Goal: Transaction & Acquisition: Book appointment/travel/reservation

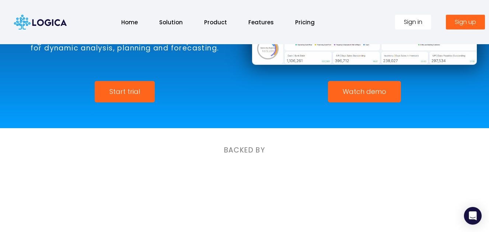
scroll to position [144, 0]
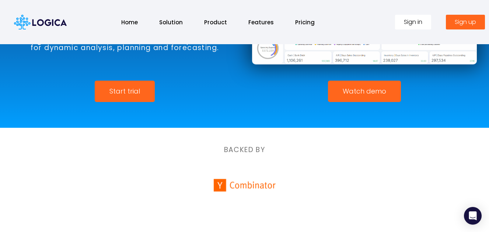
click at [351, 88] on span "Watch demo" at bounding box center [364, 91] width 43 height 7
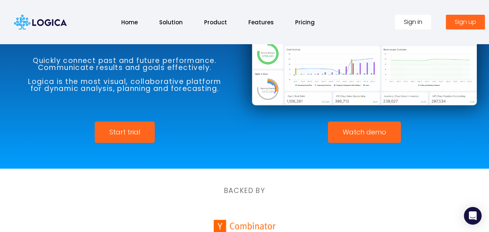
scroll to position [104, 0]
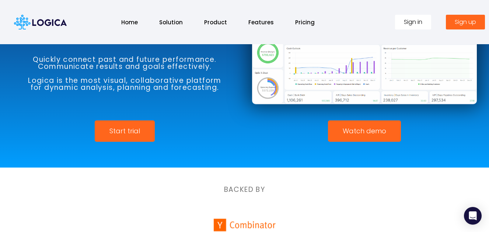
click at [375, 125] on link "Watch demo" at bounding box center [364, 131] width 73 height 21
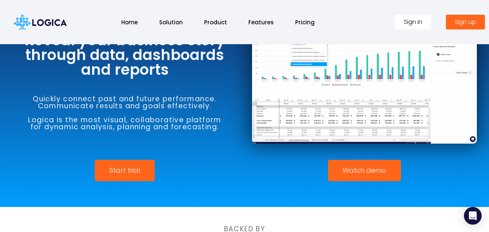
scroll to position [74, 0]
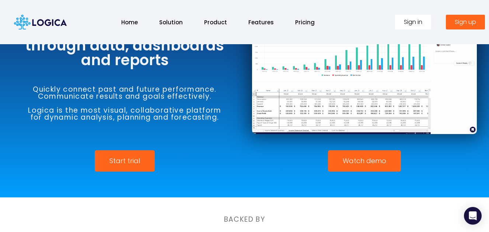
click at [364, 162] on span "Watch demo" at bounding box center [364, 161] width 43 height 7
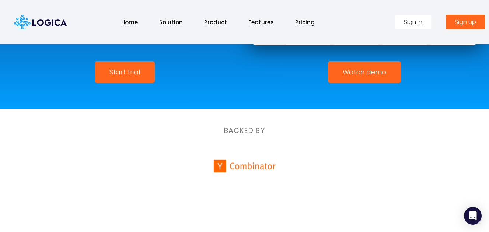
scroll to position [164, 0]
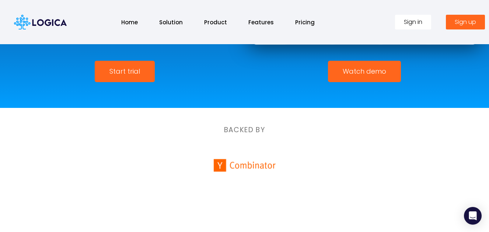
click at [358, 73] on span "Watch demo" at bounding box center [364, 71] width 43 height 7
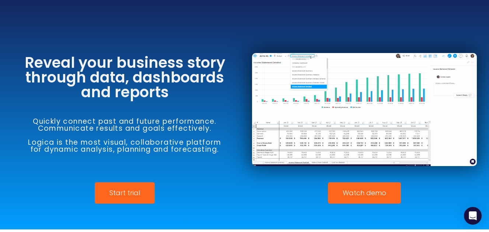
scroll to position [43, 0]
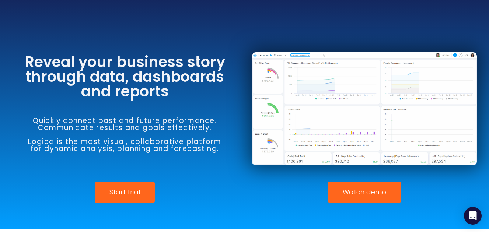
click at [358, 73] on img at bounding box center [364, 108] width 225 height 113
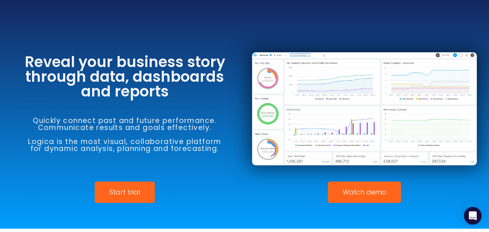
click at [329, 105] on img at bounding box center [364, 108] width 225 height 113
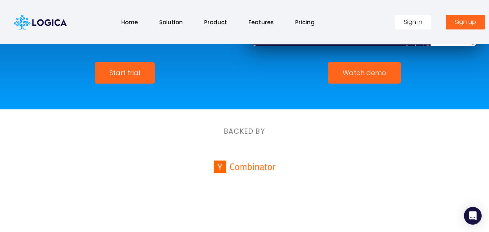
scroll to position [163, 0]
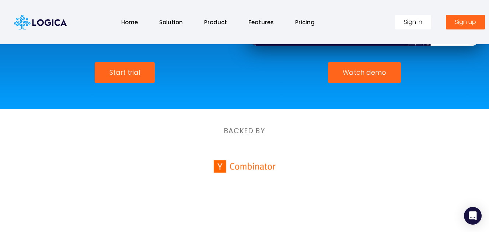
click at [386, 66] on link "Watch demo" at bounding box center [364, 72] width 73 height 21
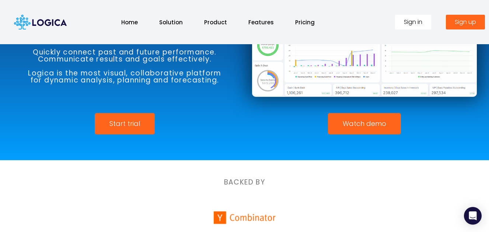
scroll to position [112, 0]
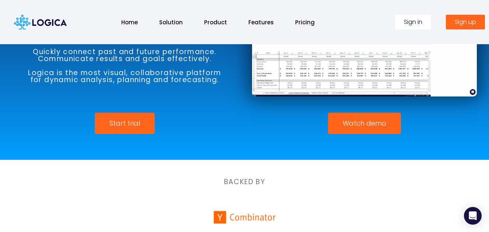
click at [357, 126] on span "Watch demo" at bounding box center [364, 123] width 43 height 7
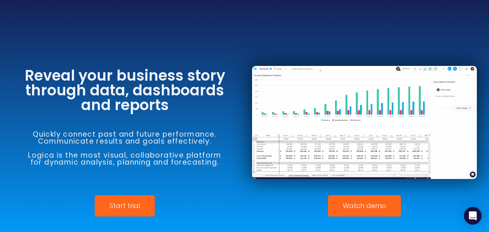
scroll to position [0, 0]
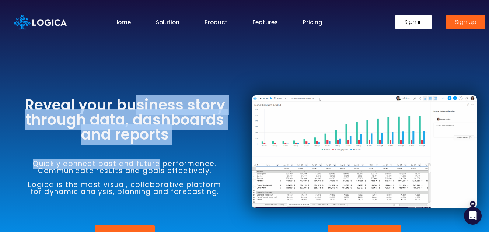
drag, startPoint x: 136, startPoint y: 88, endPoint x: 161, endPoint y: 162, distance: 78.2
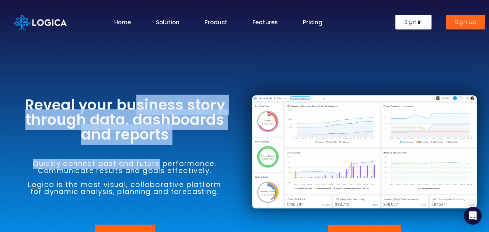
click at [161, 162] on div "Reveal your business story through data, dashboards and reports Quickly connect…" at bounding box center [125, 152] width 240 height 138
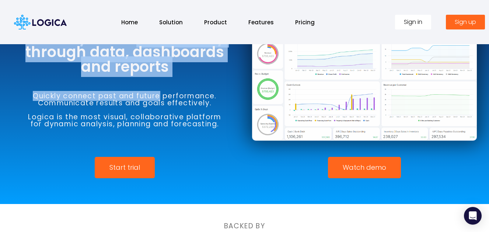
scroll to position [68, 0]
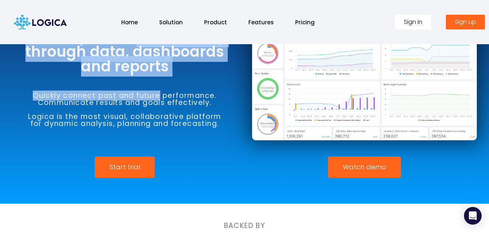
click at [143, 168] on link "Start trial" at bounding box center [125, 167] width 60 height 21
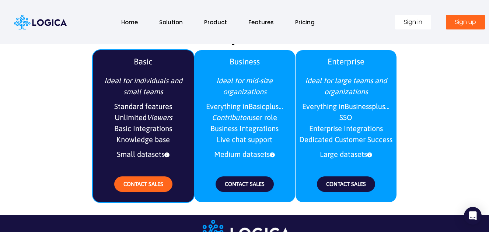
scroll to position [880, 0]
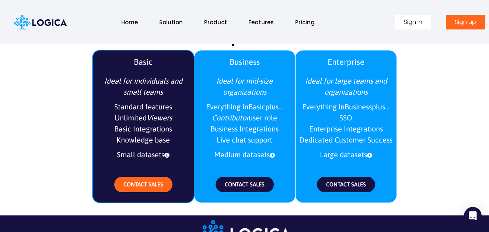
click at [155, 119] on icon "Viewers" at bounding box center [159, 118] width 25 height 8
click at [136, 186] on span "CONTACT SALES" at bounding box center [143, 184] width 40 height 6
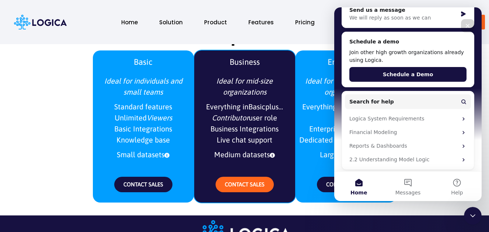
scroll to position [96, 0]
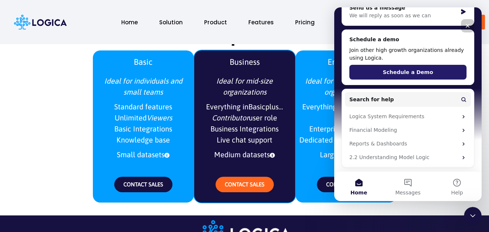
click at [435, 70] on button "Schedule a Demo" at bounding box center [407, 72] width 117 height 15
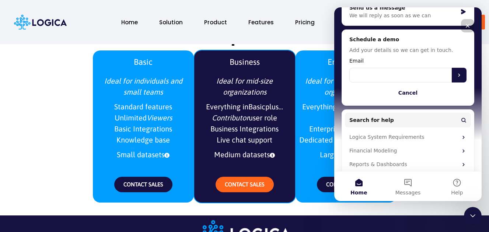
click at [384, 75] on input "Email" at bounding box center [400, 75] width 102 height 15
type input "[PERSON_NAME][EMAIL_ADDRESS][DOMAIN_NAME]"
click at [458, 76] on button "Submit" at bounding box center [459, 75] width 15 height 15
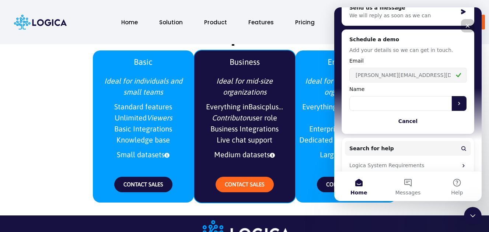
click at [369, 107] on input "Name" at bounding box center [400, 103] width 102 height 15
type input "d"
type input "[PERSON_NAME]"
click at [453, 100] on button "Submit" at bounding box center [459, 103] width 15 height 15
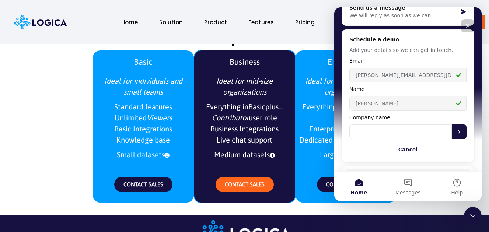
click at [364, 133] on input "Company name" at bounding box center [400, 132] width 102 height 15
type input "Nondera Energy LTD"
click at [454, 140] on div "Schedule a demo Add your details so we can get in touch. Email [PERSON_NAME][EM…" at bounding box center [407, 96] width 117 height 121
click at [456, 133] on icon "Submit" at bounding box center [459, 132] width 6 height 6
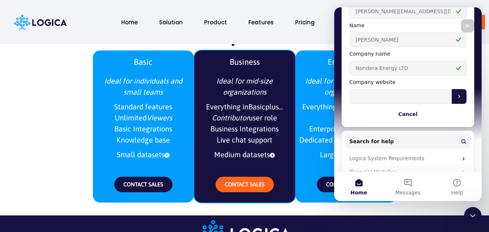
scroll to position [160, 0]
click at [405, 114] on button "Cancel" at bounding box center [407, 114] width 117 height 15
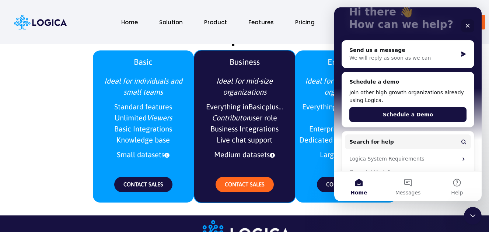
scroll to position [53, 0]
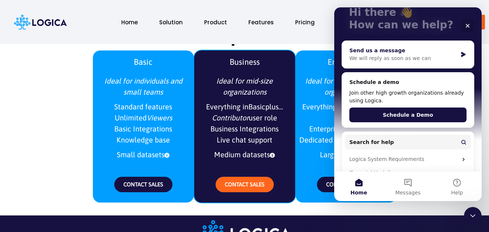
click at [413, 52] on div "Send us a message" at bounding box center [403, 51] width 108 height 8
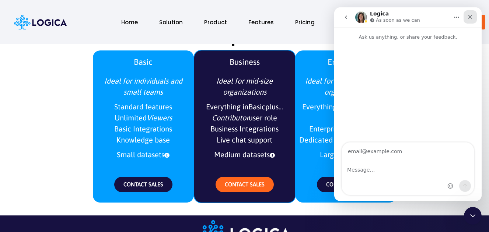
click at [465, 17] on div "Close" at bounding box center [470, 16] width 13 height 13
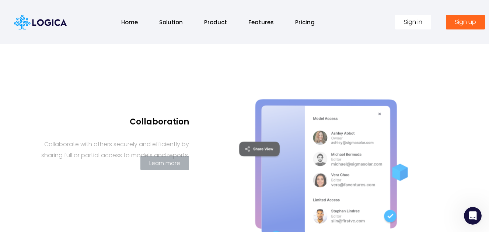
scroll to position [652, 0]
